Goal: Task Accomplishment & Management: Manage account settings

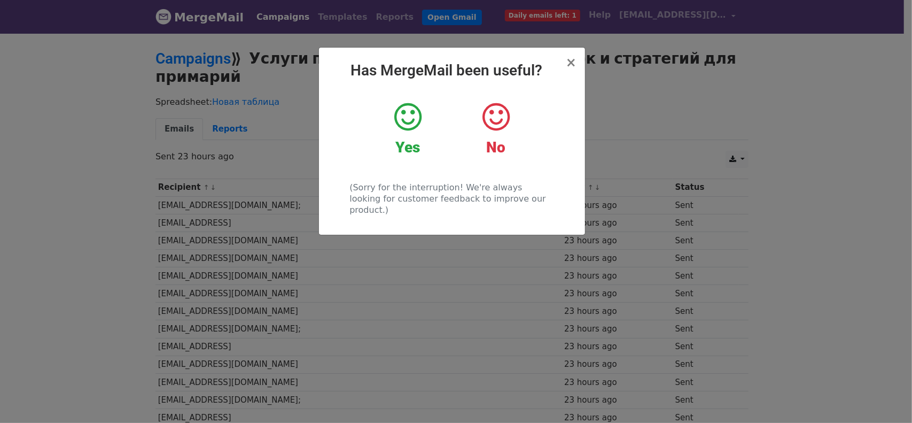
click at [414, 123] on icon at bounding box center [407, 117] width 27 height 32
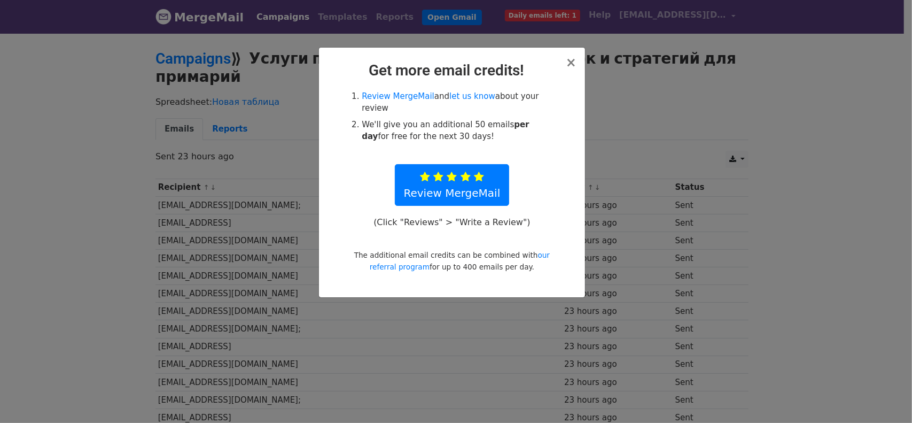
click at [578, 65] on div "× Get more email credits! Review MergeMail and let us know about your review We…" at bounding box center [452, 173] width 266 height 250
click at [573, 66] on span "×" at bounding box center [571, 62] width 11 height 15
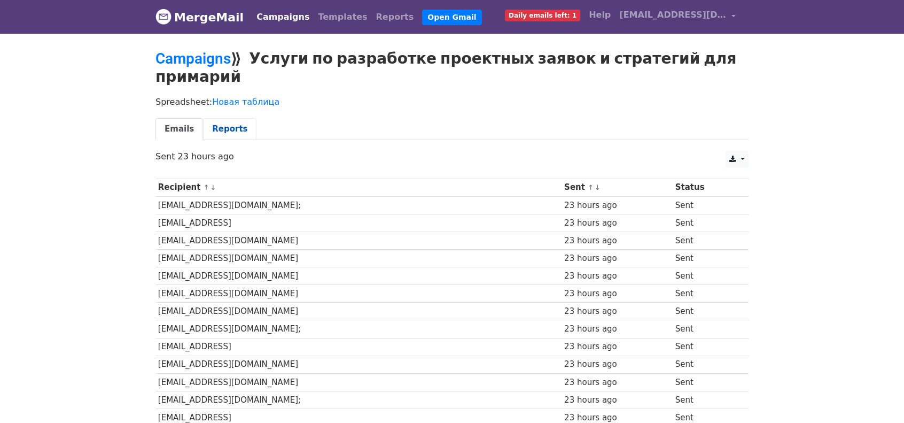
click at [232, 118] on link "Reports" at bounding box center [229, 129] width 53 height 22
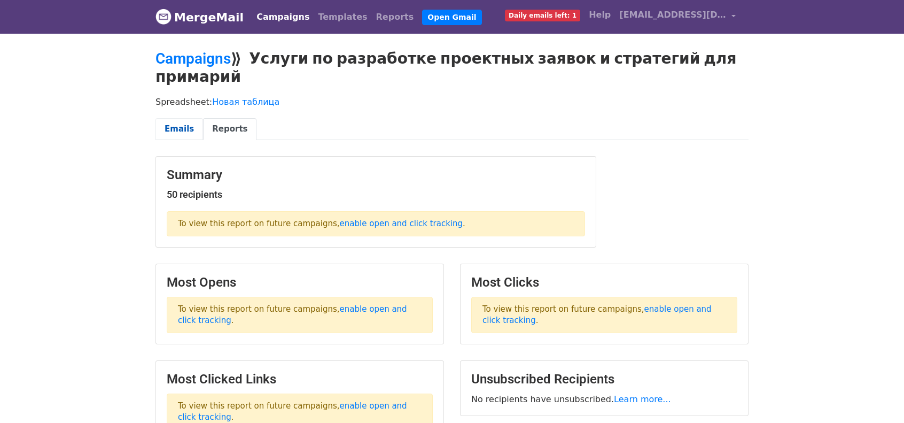
click at [180, 118] on link "Emails" at bounding box center [179, 129] width 48 height 22
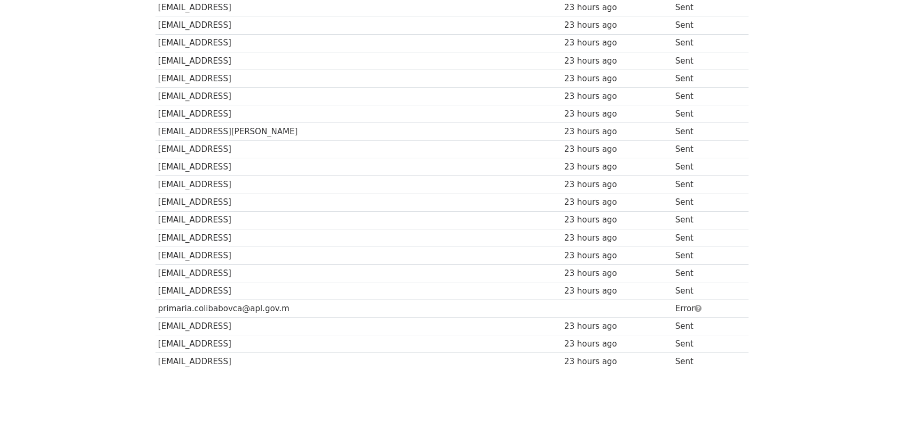
scroll to position [723, 0]
